Goal: Find specific page/section: Find specific page/section

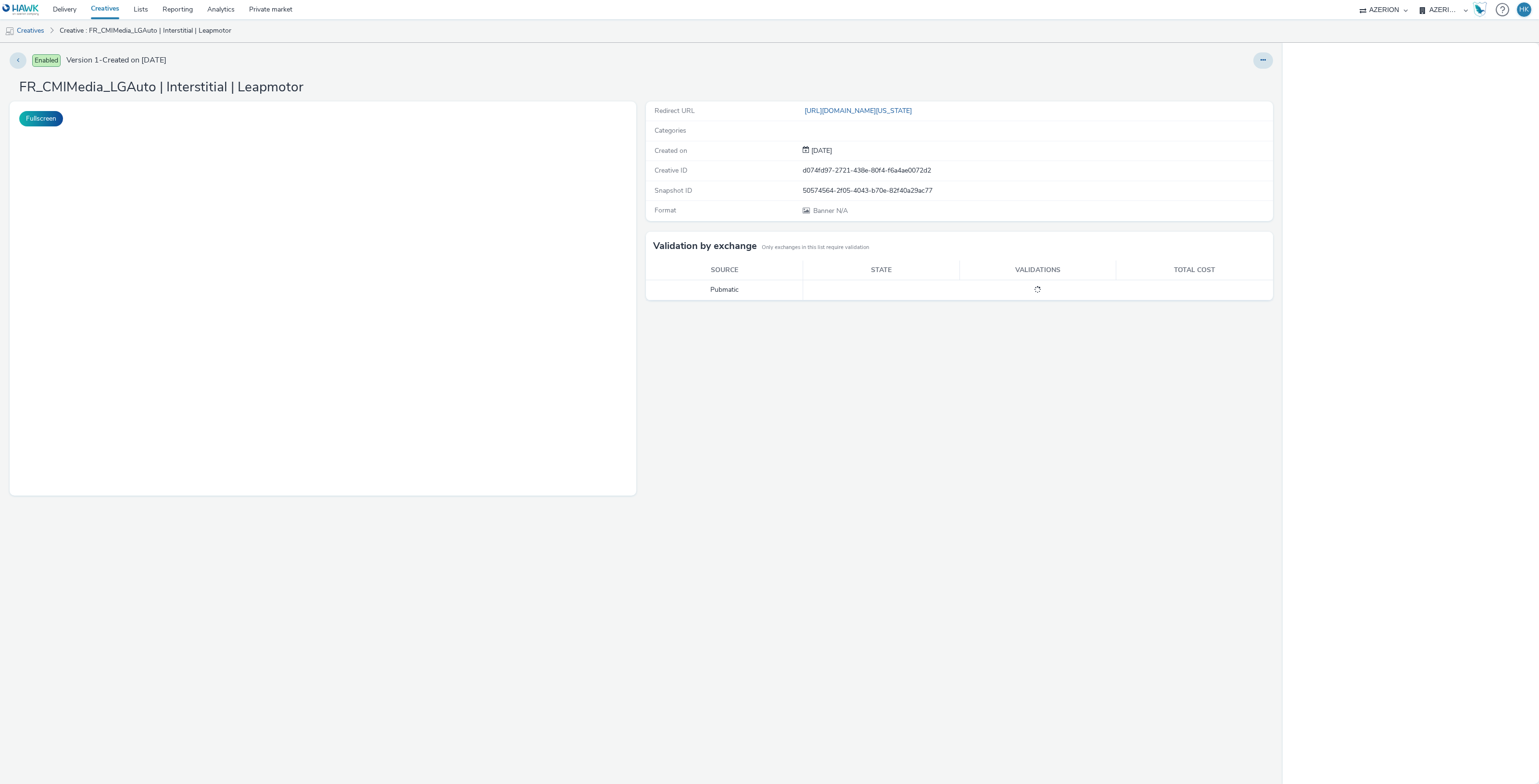
select select "79162ed7-0017-4339-93b0-3399b708648f"
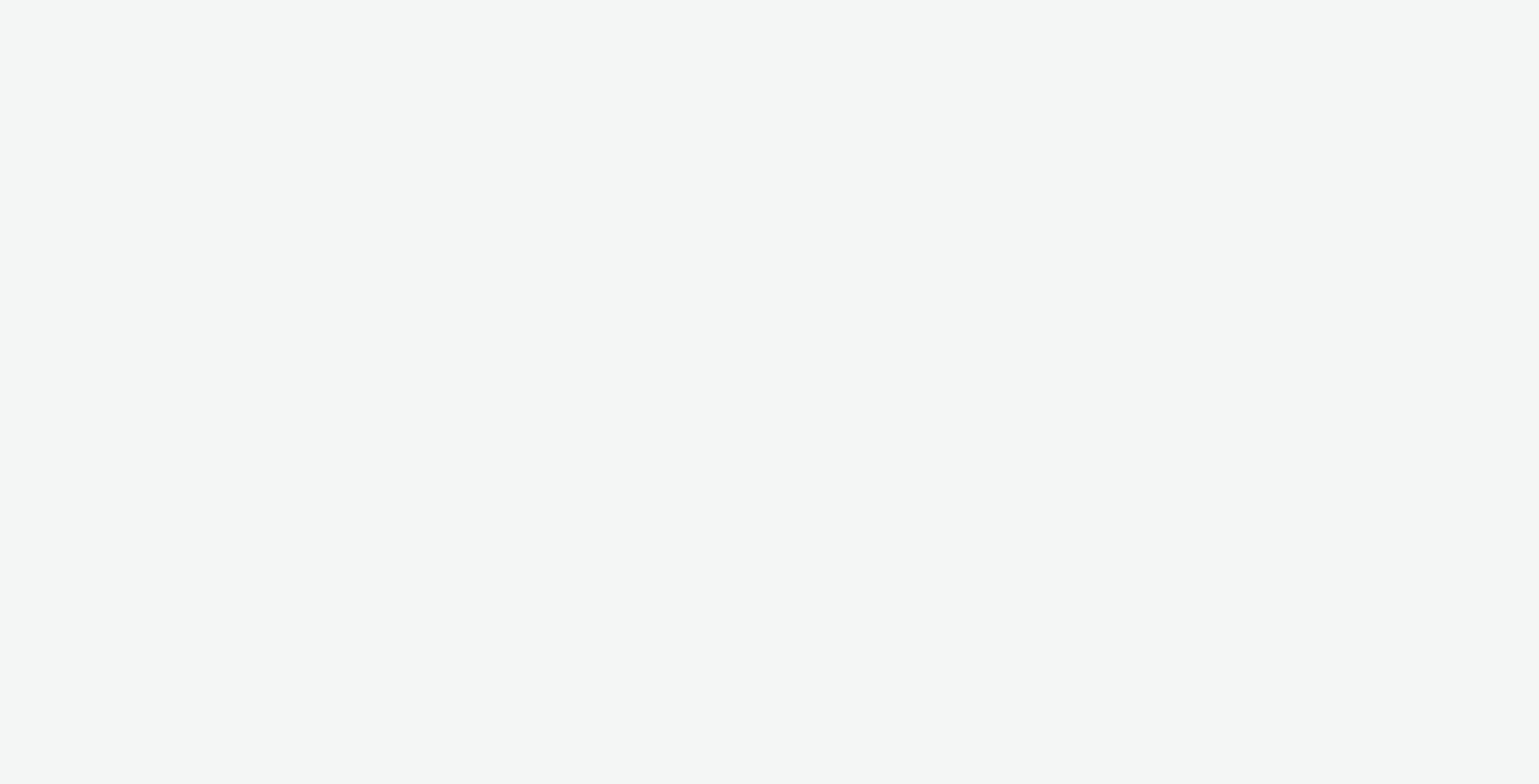
select select "79162ed7-0017-4339-93b0-3399b708648f"
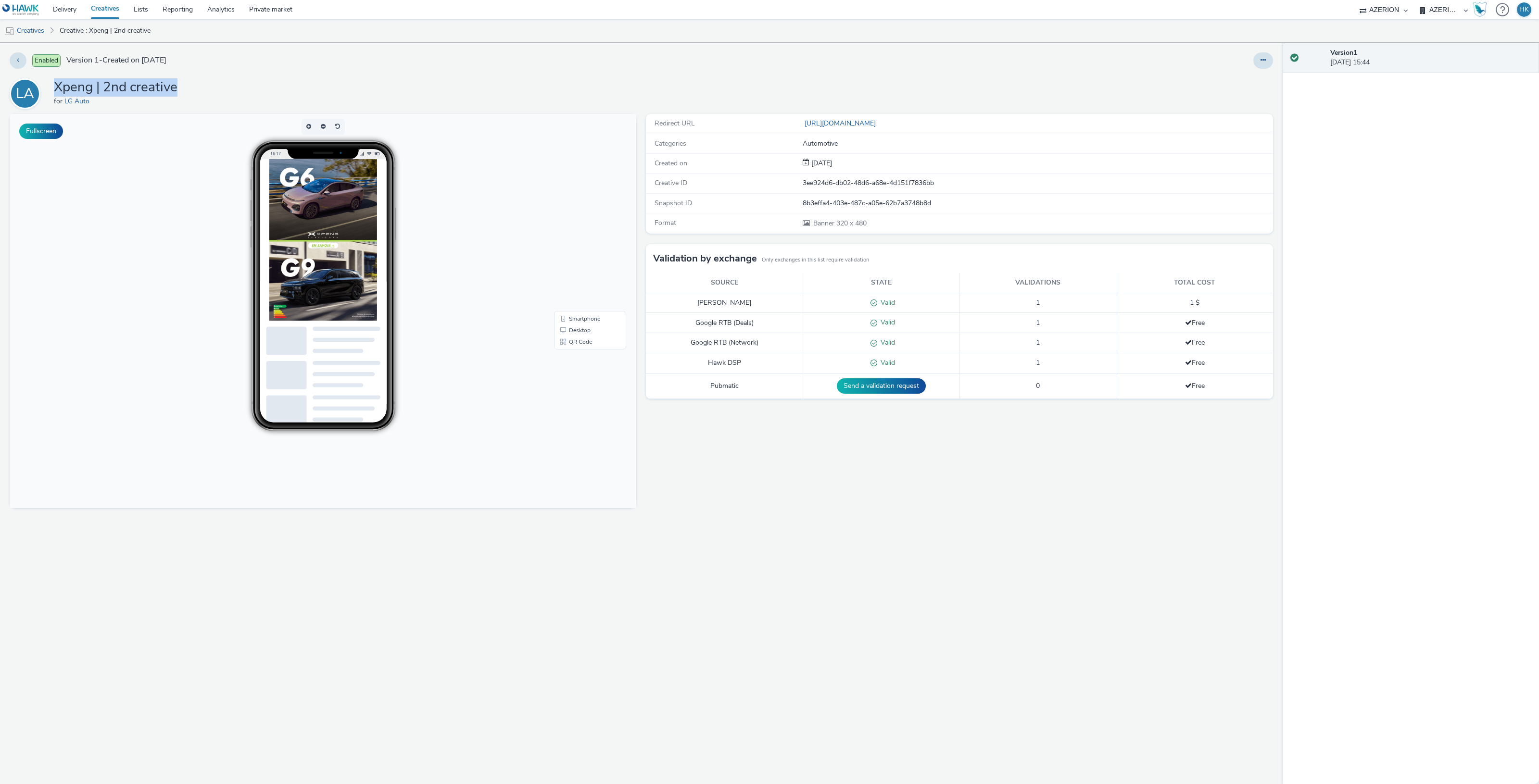
drag, startPoint x: 202, startPoint y: 87, endPoint x: 63, endPoint y: 112, distance: 141.2
click at [46, 94] on div "LA Xpeng | 2nd creative for LG Auto" at bounding box center [641, 93] width 1263 height 31
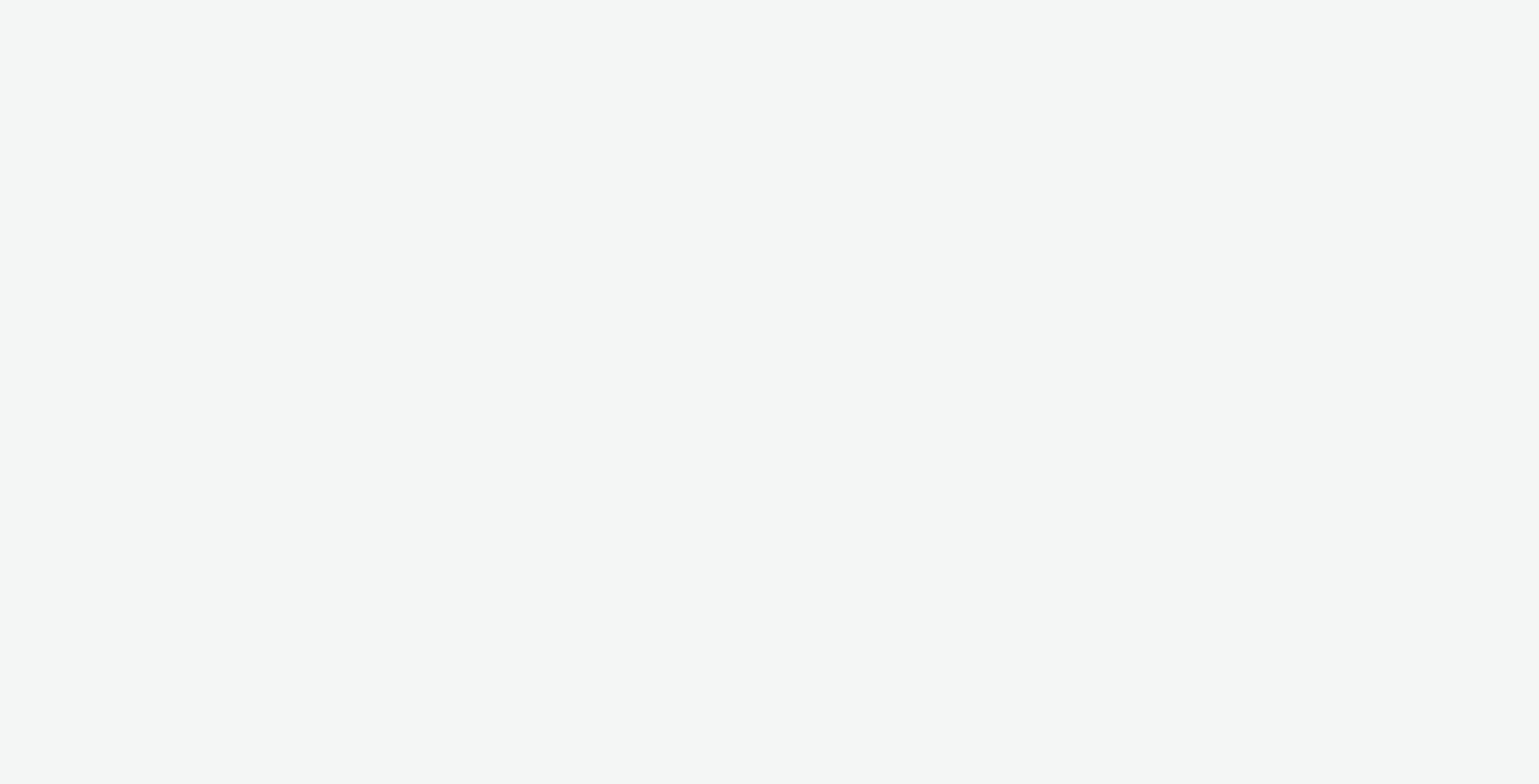
select select "79162ed7-0017-4339-93b0-3399b708648f"
